Goal: Task Accomplishment & Management: Manage account settings

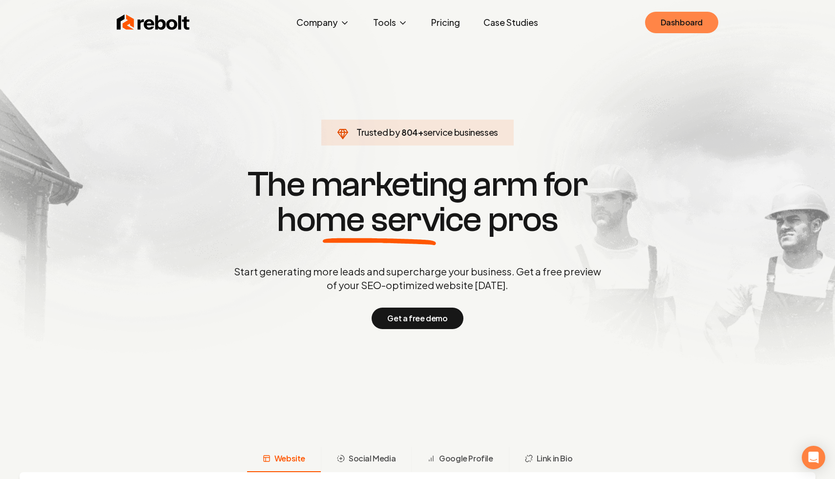
click at [672, 25] on link "Dashboard" at bounding box center [681, 22] width 73 height 21
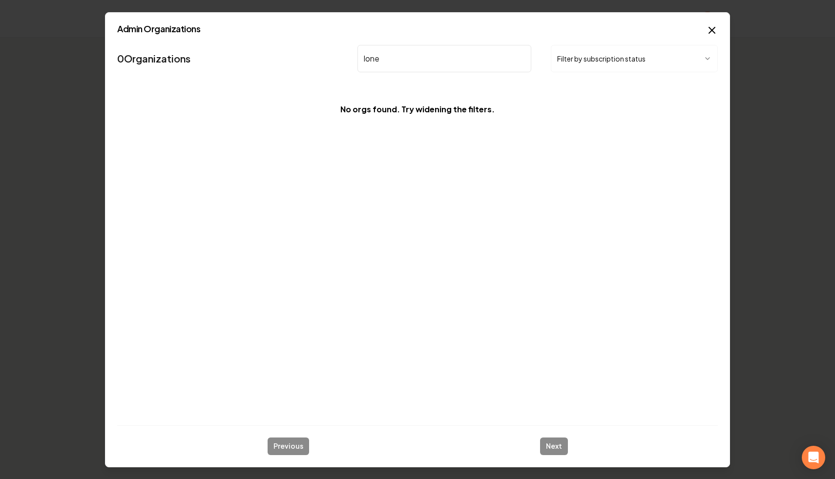
type input "lone p"
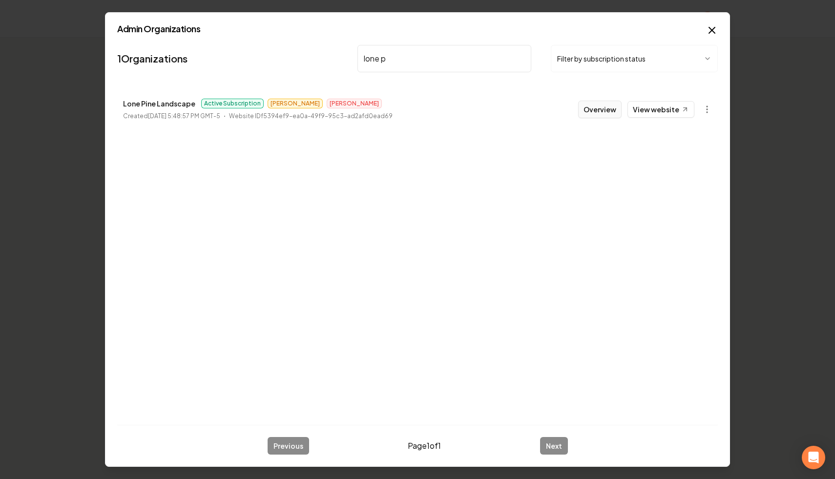
click at [599, 110] on button "Overview" at bounding box center [599, 110] width 43 height 18
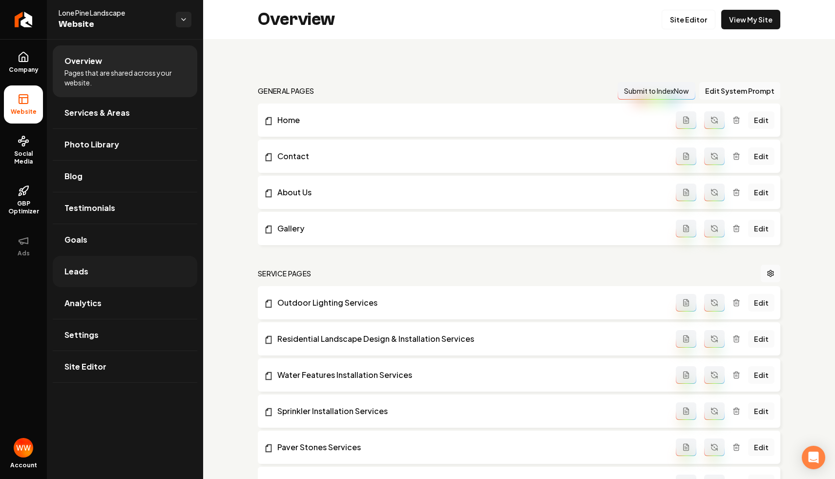
click at [121, 269] on link "Leads" at bounding box center [125, 271] width 145 height 31
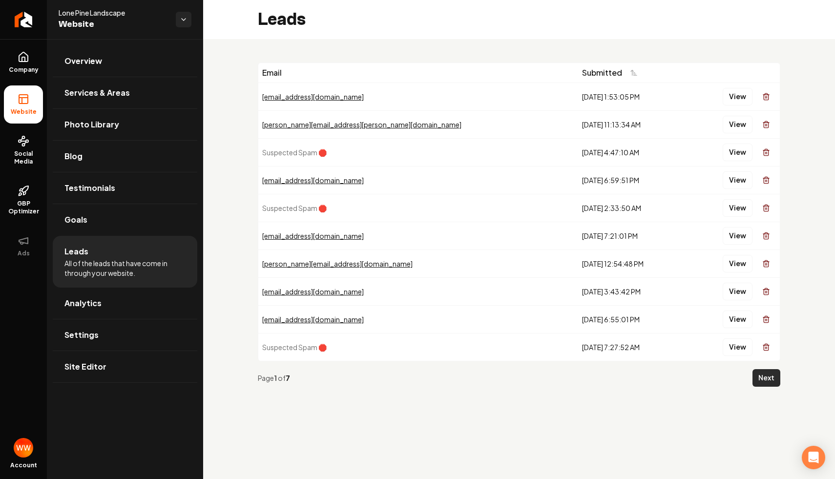
click at [762, 384] on button "Next" at bounding box center [767, 378] width 28 height 18
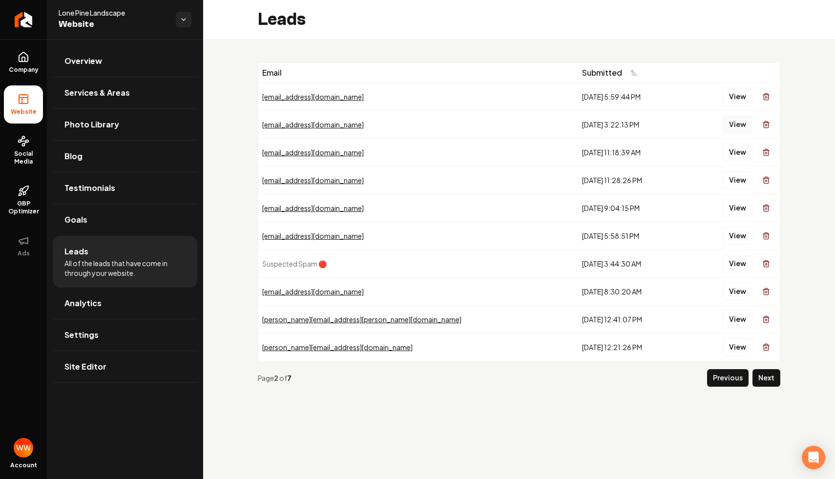
click at [737, 126] on button "View" at bounding box center [738, 125] width 30 height 18
click at [728, 377] on button "Previous" at bounding box center [728, 378] width 42 height 18
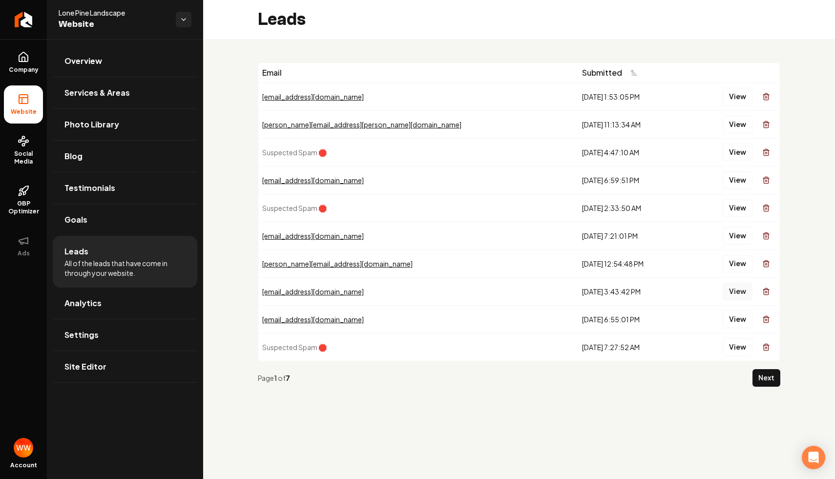
click at [742, 296] on button "View" at bounding box center [738, 292] width 30 height 18
click at [739, 235] on button "View" at bounding box center [738, 236] width 30 height 18
click at [743, 184] on button "View" at bounding box center [738, 180] width 30 height 18
click at [737, 128] on button "View" at bounding box center [738, 125] width 30 height 18
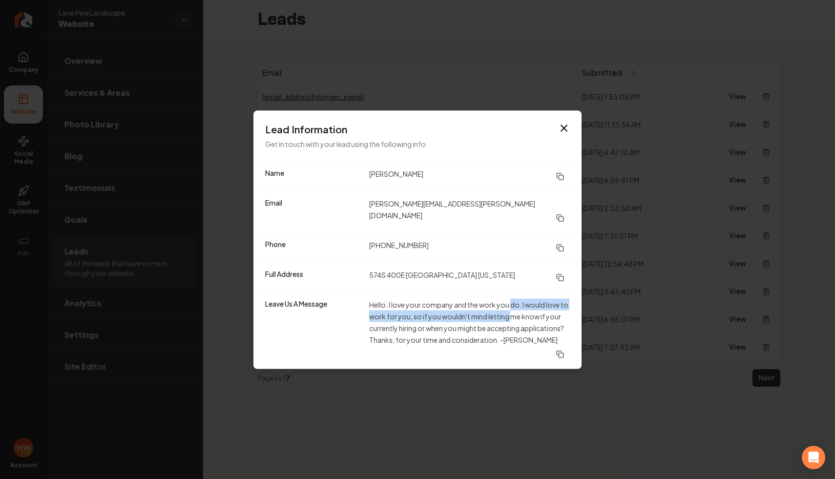
drag, startPoint x: 511, startPoint y: 303, endPoint x: 511, endPoint y: 324, distance: 21.0
click at [511, 320] on dd "Hello, I love your company and the work you do. I would love to work for you, s…" at bounding box center [469, 330] width 201 height 64
click at [511, 324] on dd "Hello, I love your company and the work you do. I would love to work for you, s…" at bounding box center [469, 330] width 201 height 64
drag, startPoint x: 473, startPoint y: 315, endPoint x: 488, endPoint y: 334, distance: 24.0
click at [481, 326] on dd "Hello, I love your company and the work you do. I would love to work for you, s…" at bounding box center [469, 330] width 201 height 64
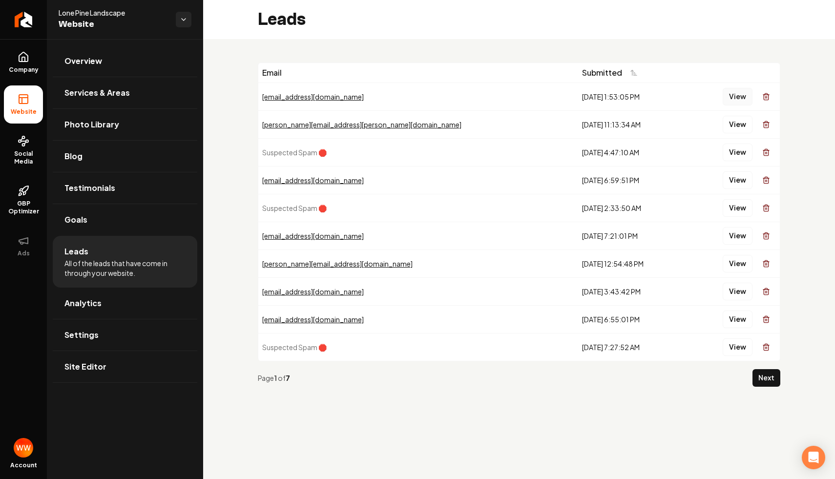
click at [736, 88] on button "View" at bounding box center [738, 97] width 30 height 18
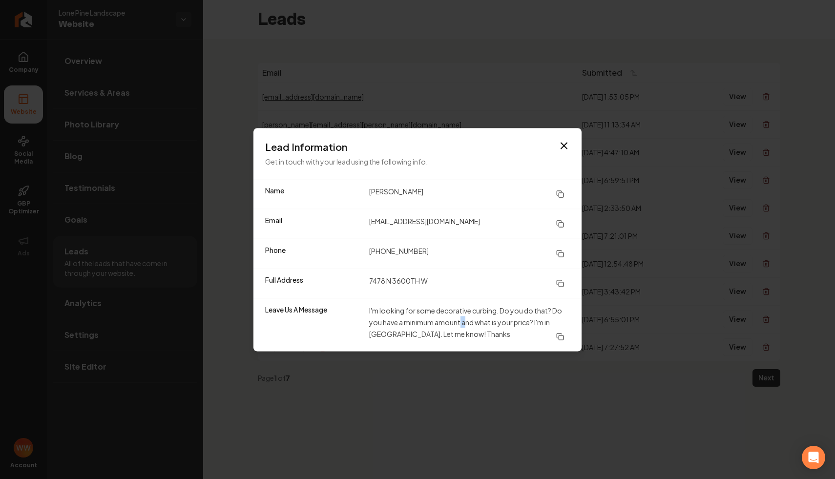
drag, startPoint x: 460, startPoint y: 318, endPoint x: 485, endPoint y: 325, distance: 25.8
click at [481, 323] on dd "I'm looking for some decorative curbing. Do you do that? Do you have a minimum …" at bounding box center [469, 324] width 201 height 41
click at [485, 325] on dd "I'm looking for some decorative curbing. Do you do that? Do you have a minimum …" at bounding box center [469, 324] width 201 height 41
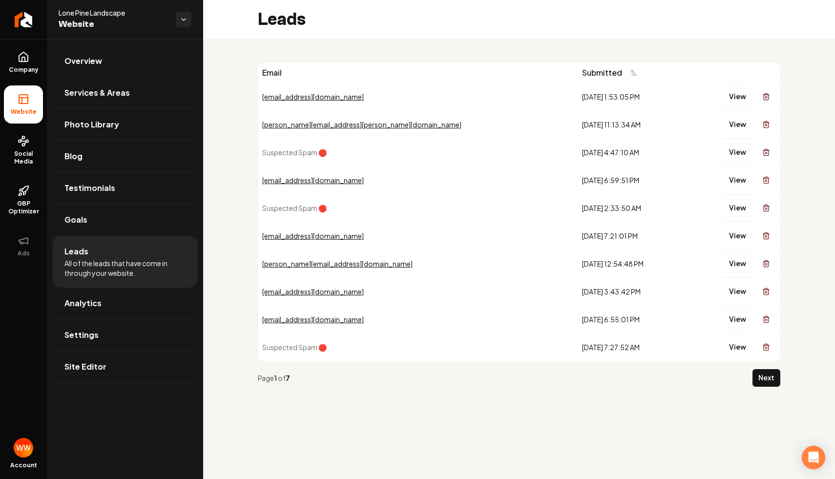
click at [315, 152] on span "Suspected Spam 🛑" at bounding box center [294, 152] width 64 height 9
click at [750, 151] on button "View" at bounding box center [738, 153] width 30 height 18
click at [740, 211] on button "View" at bounding box center [738, 208] width 30 height 18
